Goal: Task Accomplishment & Management: Complete application form

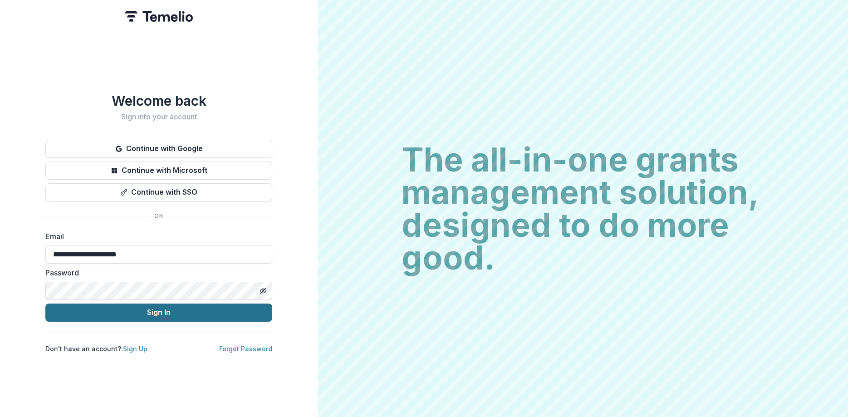
click at [145, 304] on button "Sign In" at bounding box center [158, 313] width 227 height 18
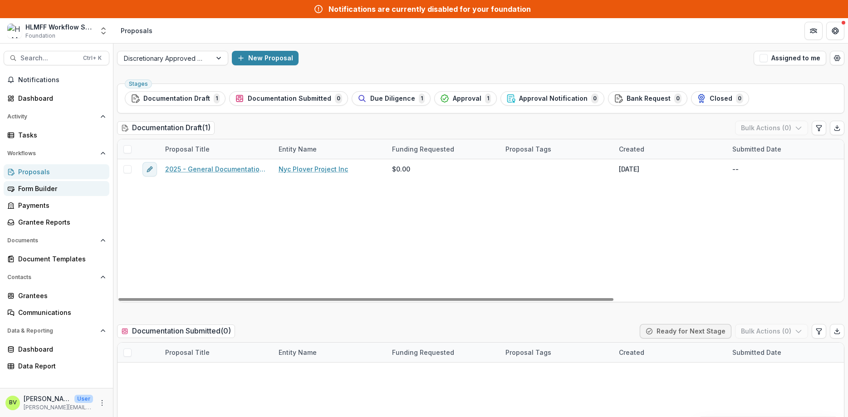
click at [23, 194] on link "Form Builder" at bounding box center [57, 188] width 106 height 15
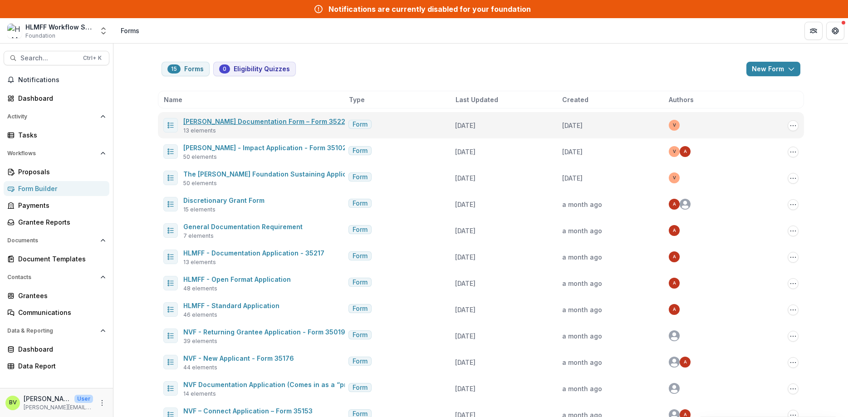
click at [276, 123] on link "[PERSON_NAME] Documentation Form – Form 35220" at bounding box center [266, 122] width 167 height 8
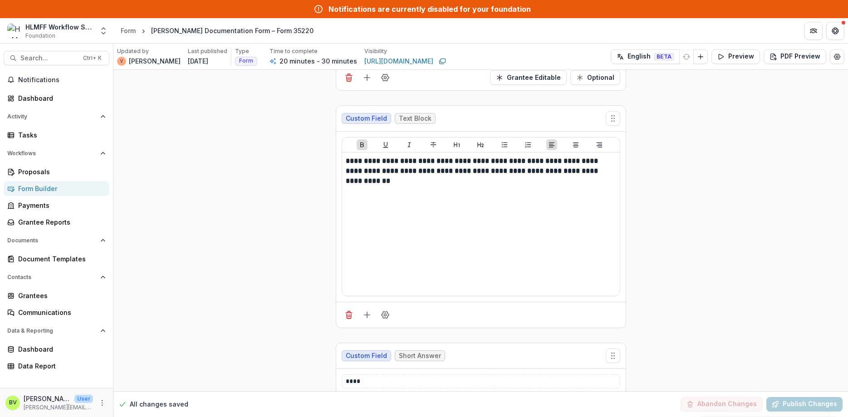
scroll to position [490, 0]
